Goal: Navigation & Orientation: Find specific page/section

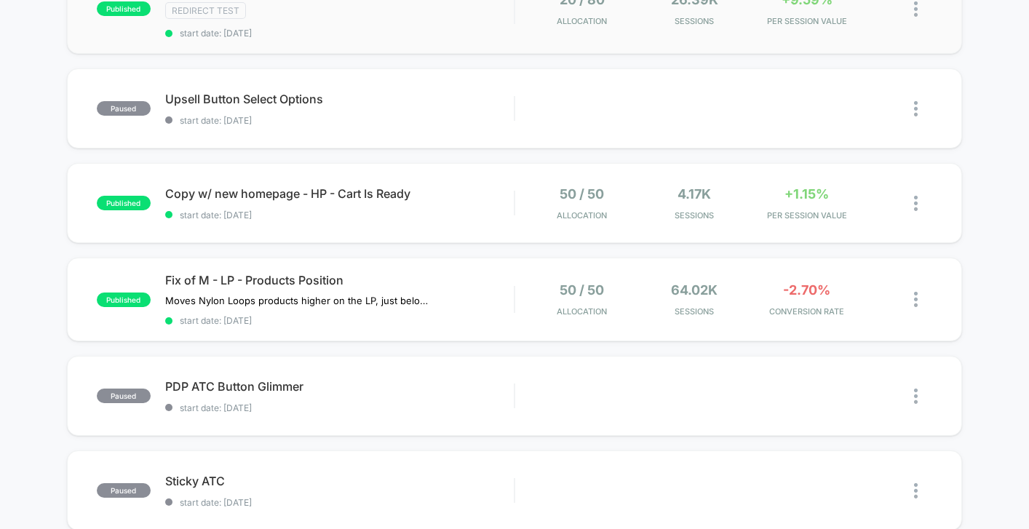
scroll to position [138, 0]
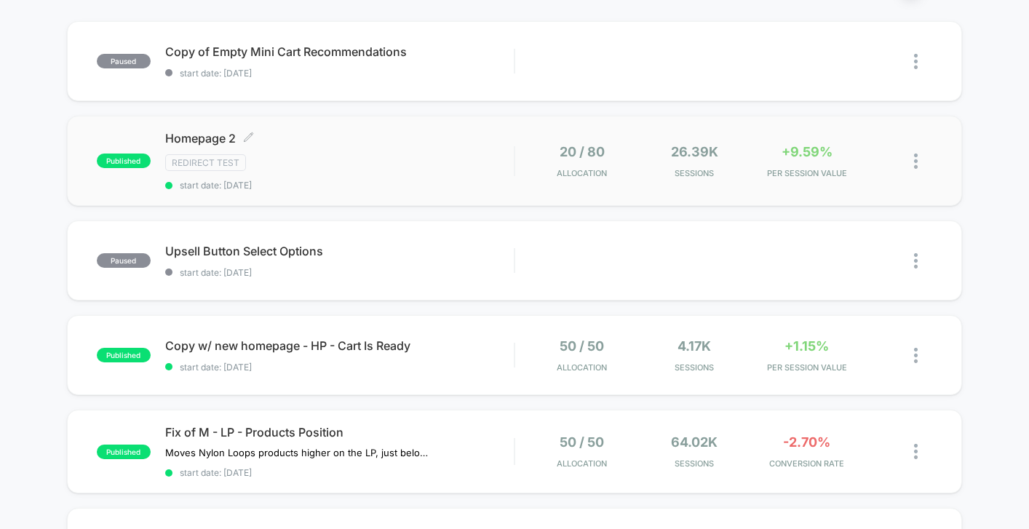
click at [429, 165] on div "Redirect Test" at bounding box center [339, 162] width 349 height 17
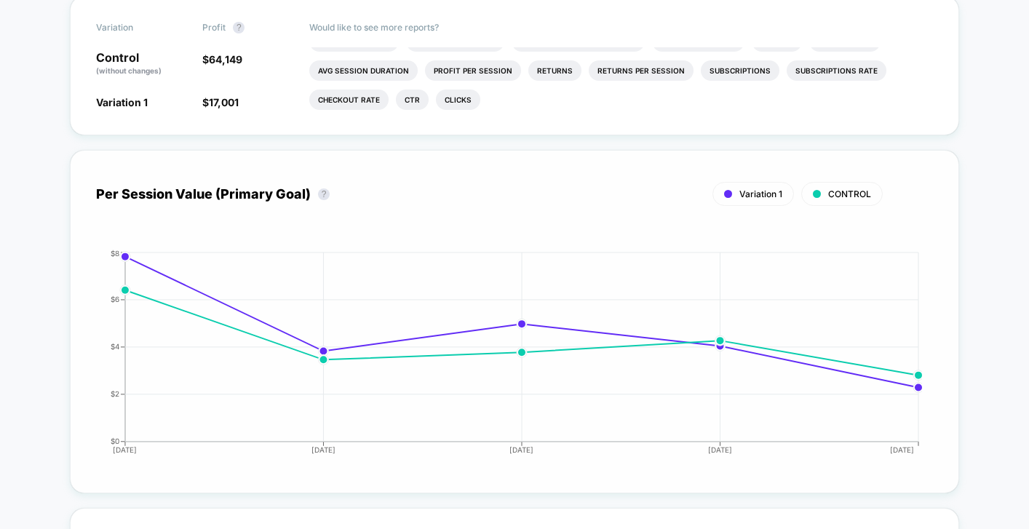
scroll to position [232, 0]
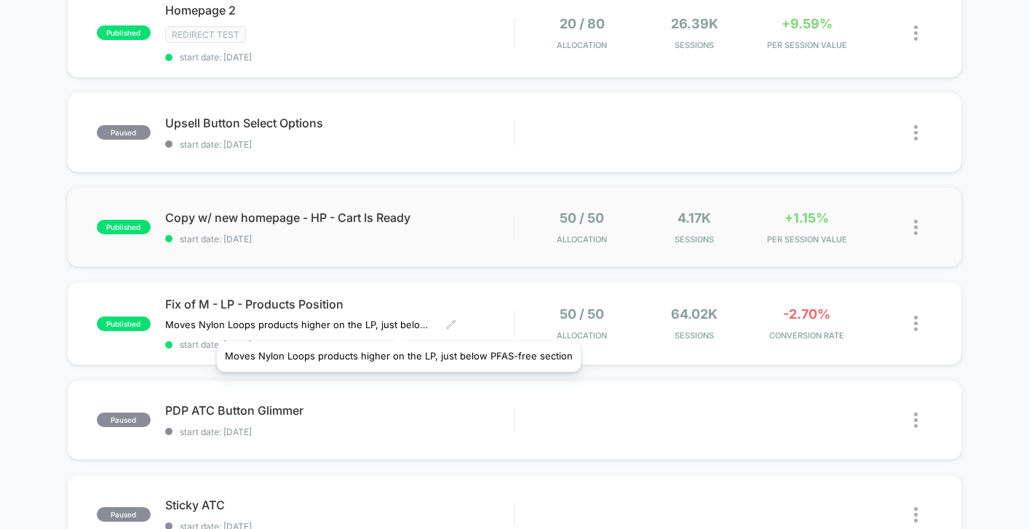
scroll to position [239, 0]
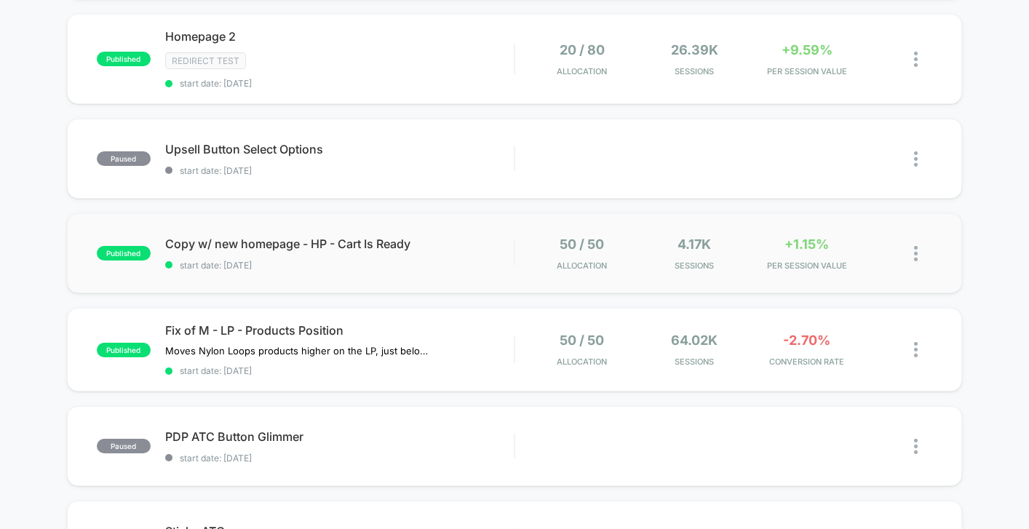
click at [324, 285] on div "published Copy w/ new homepage - HP - Cart Is Ready start date: 10/8/2025 50 / …" at bounding box center [514, 253] width 895 height 80
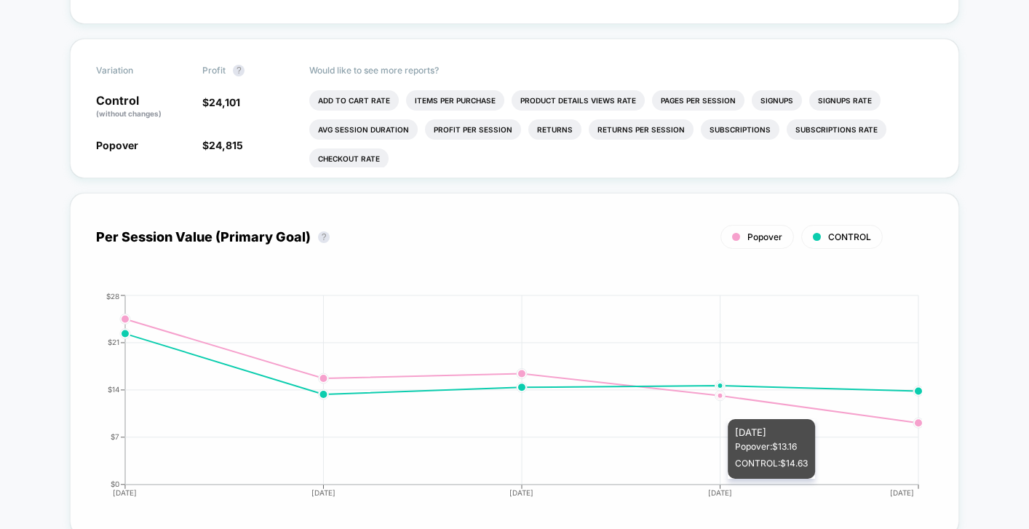
scroll to position [570, 0]
